Goal: Find specific page/section: Locate a particular part of the current website

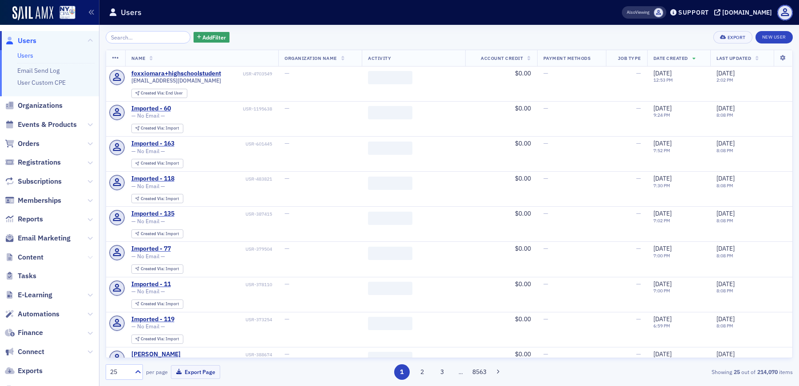
click at [87, 254] on button at bounding box center [89, 258] width 5 height 10
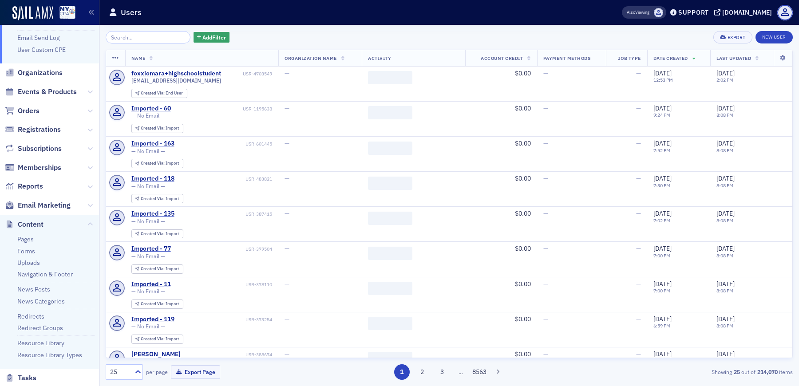
scroll to position [133, 0]
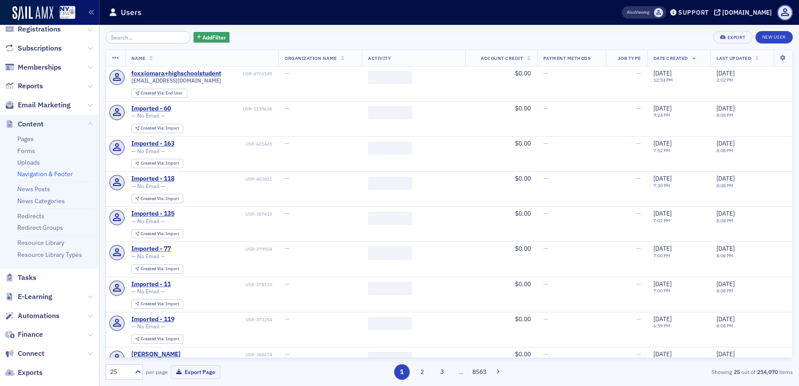
click at [48, 171] on link "Navigation & Footer" at bounding box center [44, 174] width 55 height 8
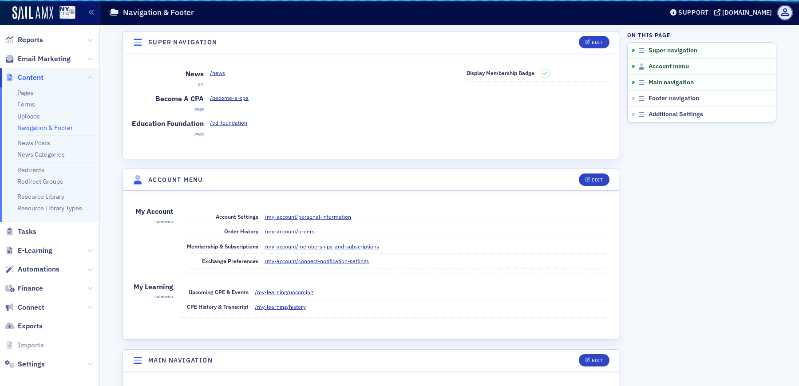
scroll to position [87, 0]
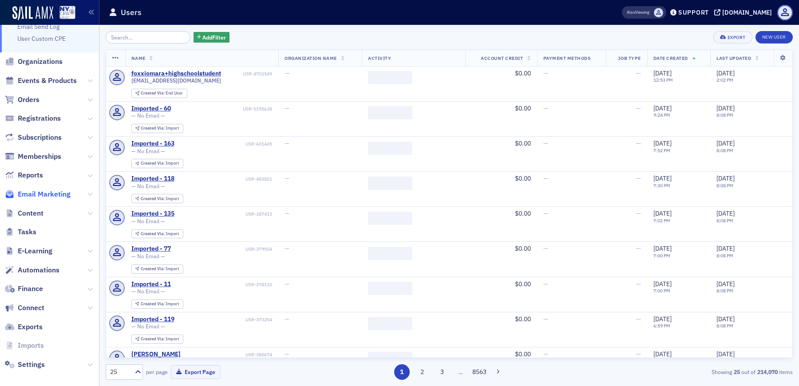
scroll to position [51, 0]
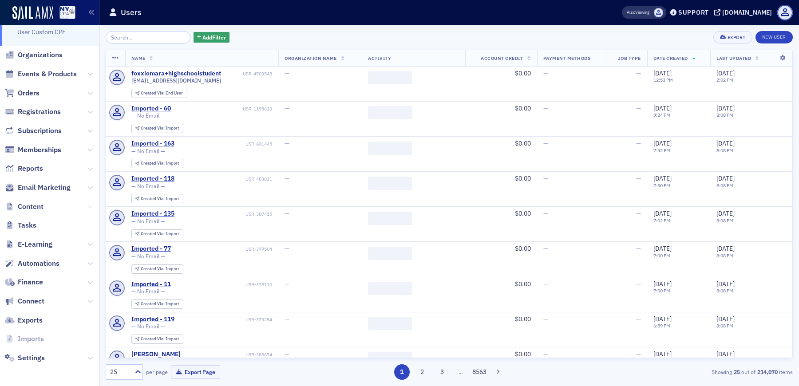
click at [87, 208] on icon at bounding box center [89, 206] width 5 height 5
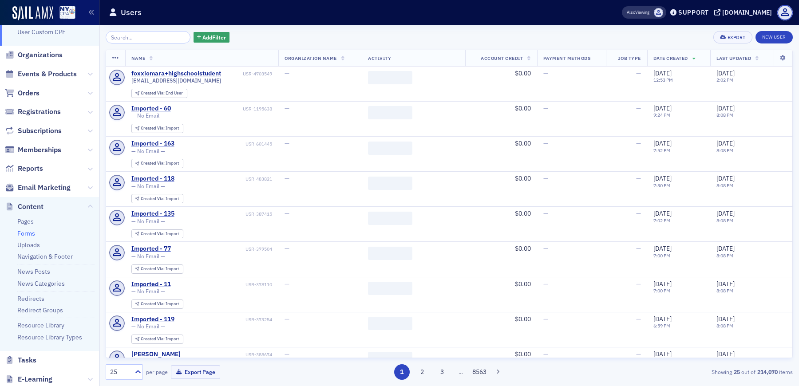
click at [32, 234] on link "Forms" at bounding box center [26, 233] width 18 height 8
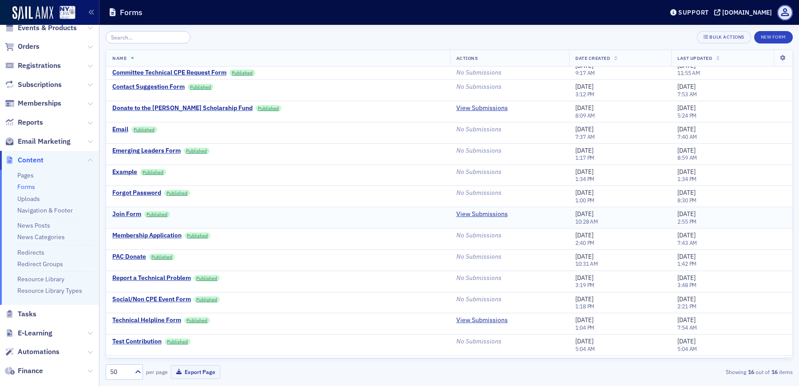
scroll to position [48, 0]
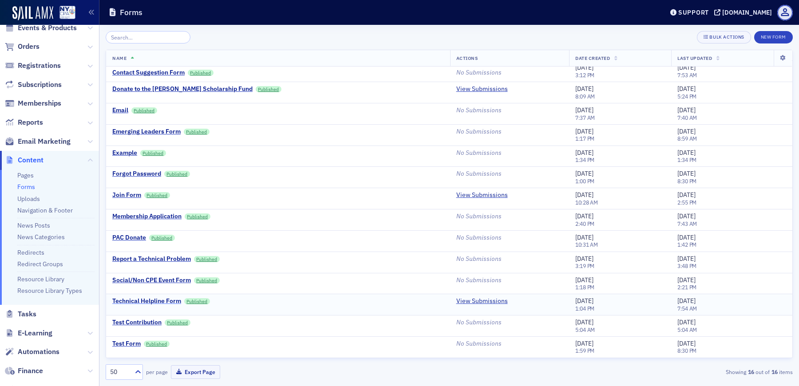
click at [165, 304] on div "Technical Helpline Form" at bounding box center [146, 301] width 69 height 8
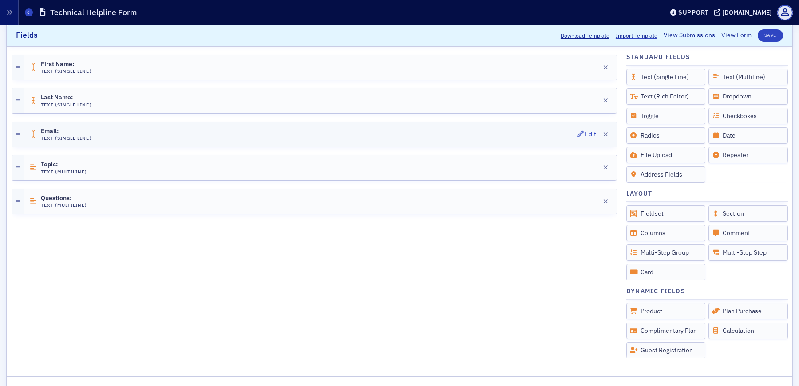
scroll to position [231, 0]
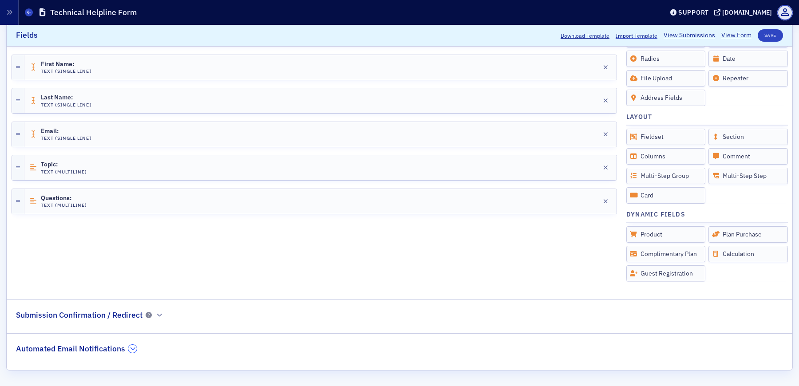
click at [128, 350] on button "button" at bounding box center [132, 349] width 8 height 8
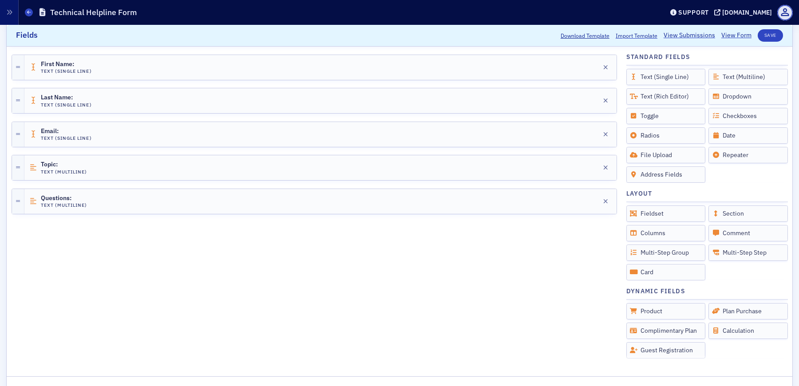
scroll to position [0, 0]
